Goal: Task Accomplishment & Management: Complete application form

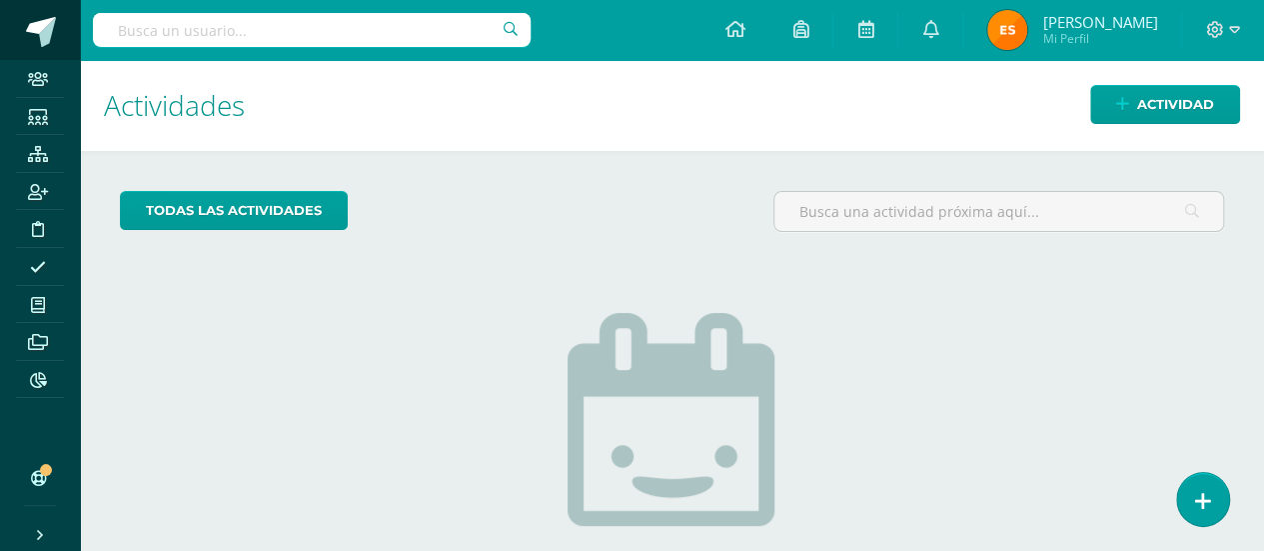
click at [42, 35] on span at bounding box center [41, 32] width 30 height 30
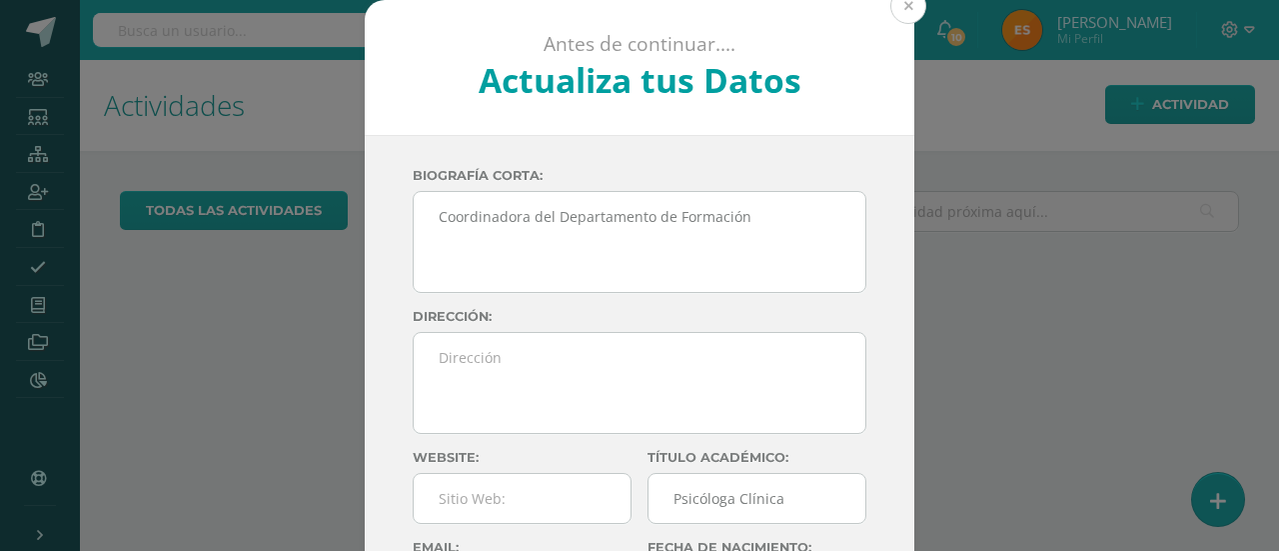
click at [901, 4] on button at bounding box center [908, 6] width 36 height 36
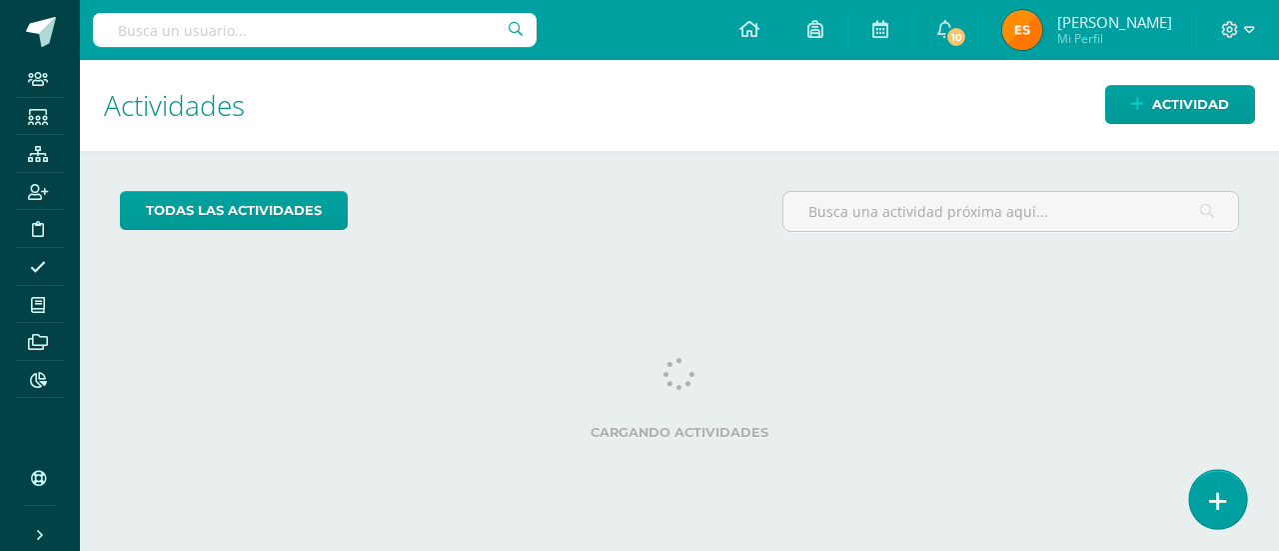
click at [1221, 485] on link at bounding box center [1217, 499] width 57 height 58
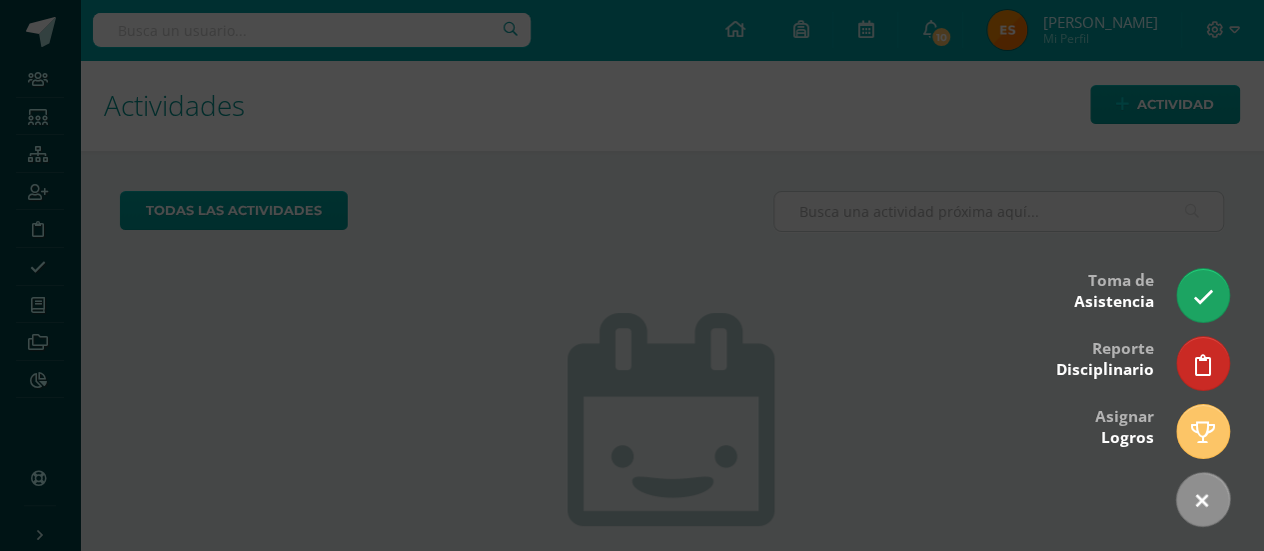
click at [1152, 181] on div at bounding box center [632, 275] width 1264 height 551
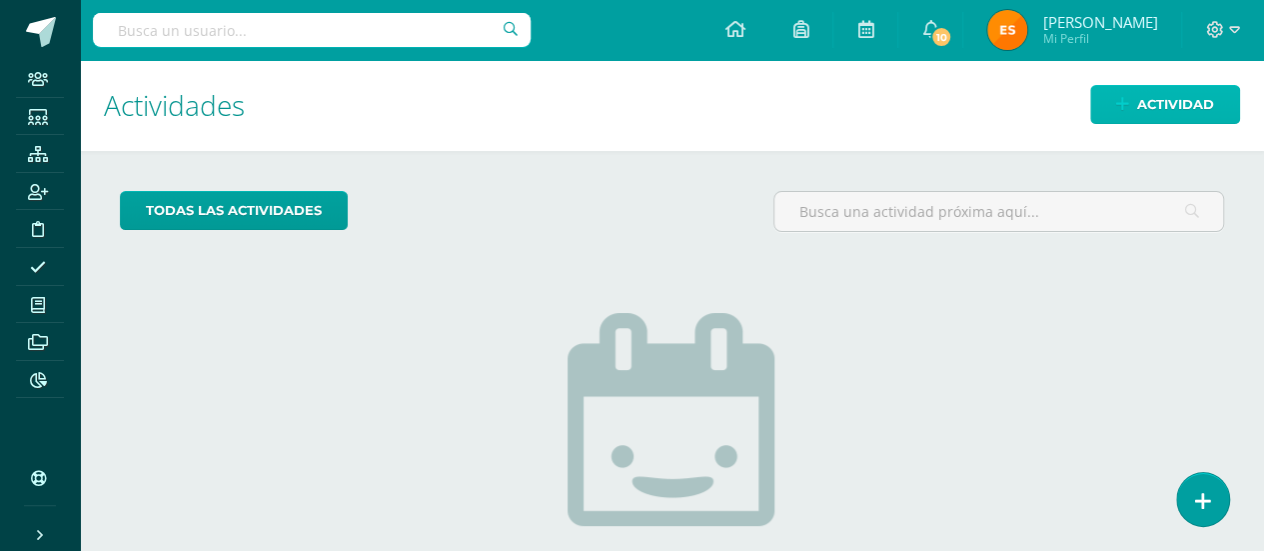
click at [1155, 114] on span "Actividad" at bounding box center [1175, 104] width 77 height 37
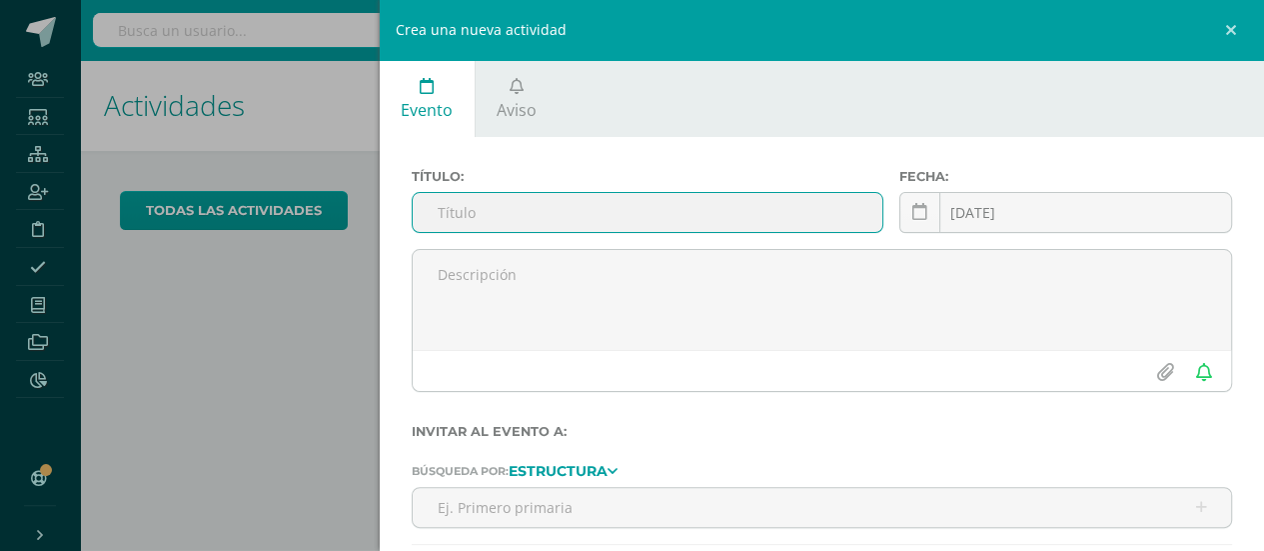
click at [510, 229] on input "text" at bounding box center [648, 212] width 471 height 39
type input "[DATE] ÚLTIMO DÍA PARA RECAUDACIÓN DE VÍVERES"
drag, startPoint x: 822, startPoint y: 208, endPoint x: 306, endPoint y: 169, distance: 518.0
click at [306, 169] on div "Crea una nueva actividad Evento Aviso Título: [DATE] ÚLTIMO DÍA PARA RECAUDACIÓ…" at bounding box center [632, 275] width 1264 height 551
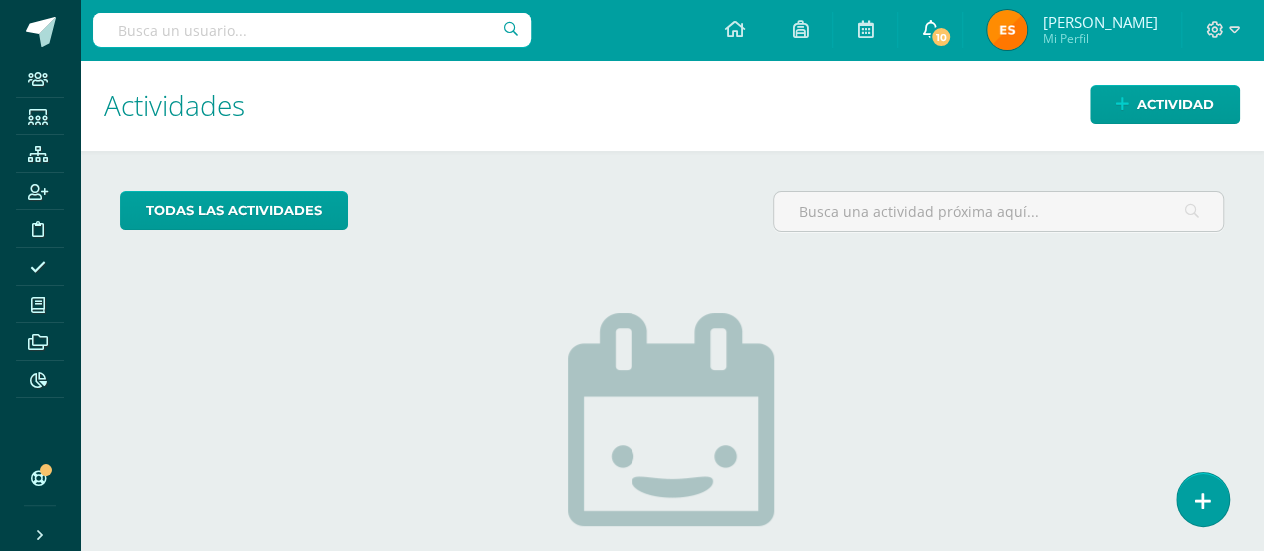
click at [923, 48] on link "10" at bounding box center [930, 30] width 64 height 60
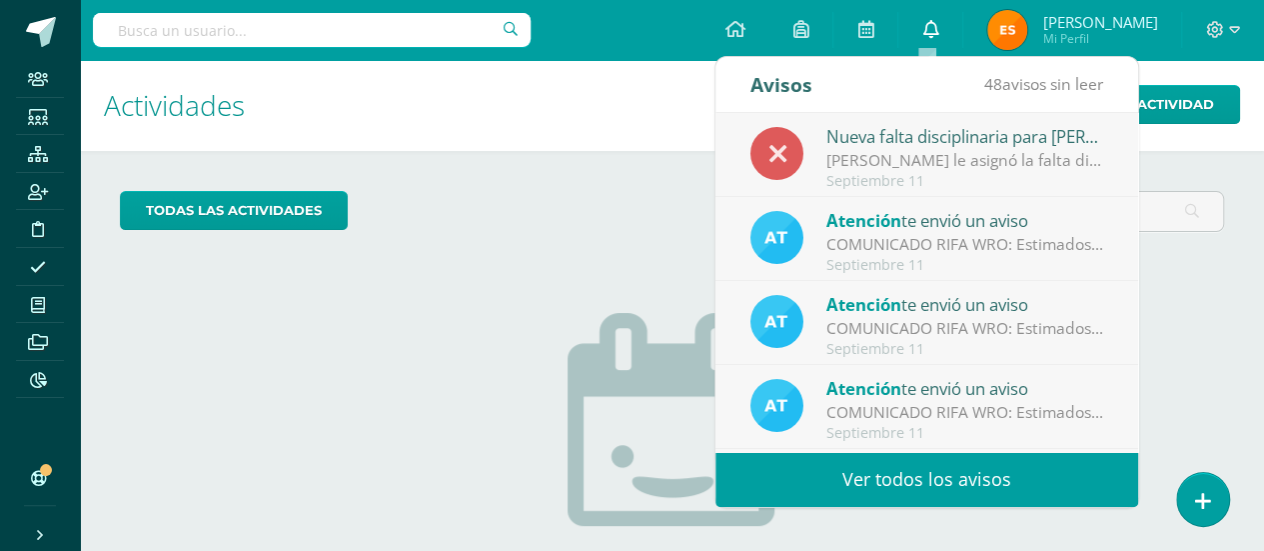
click at [922, 24] on icon at bounding box center [930, 29] width 16 height 18
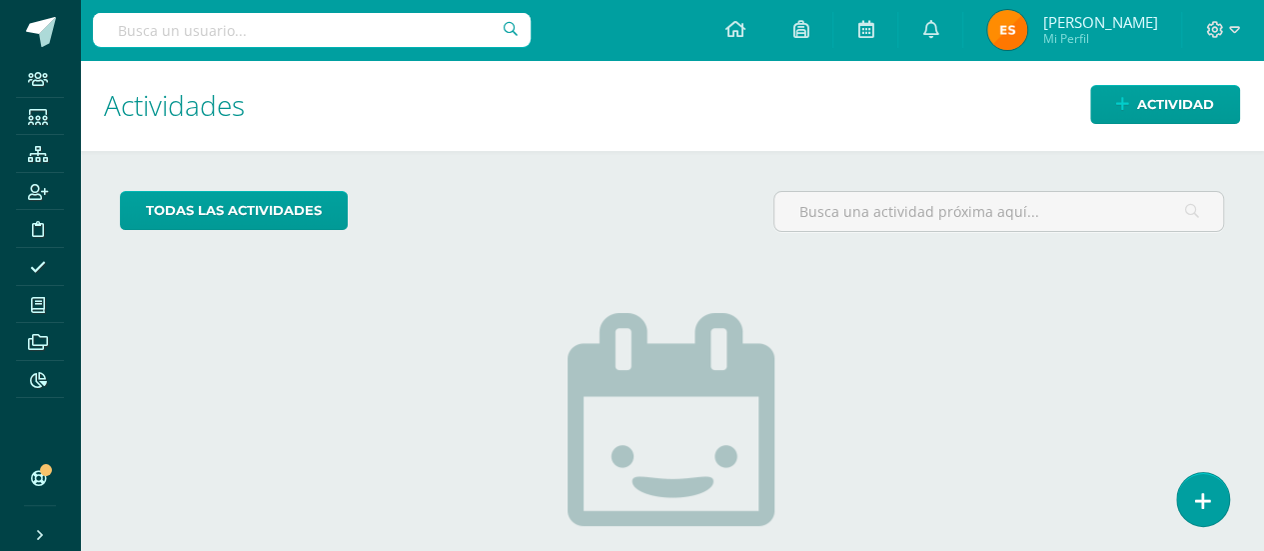
click at [1220, 166] on div "todas las Actividades No tienes actividades Échale un vistazo a los demás perío…" at bounding box center [672, 459] width 1184 height 617
click at [1141, 97] on span "Actividad" at bounding box center [1175, 104] width 77 height 37
